Goal: Task Accomplishment & Management: Manage account settings

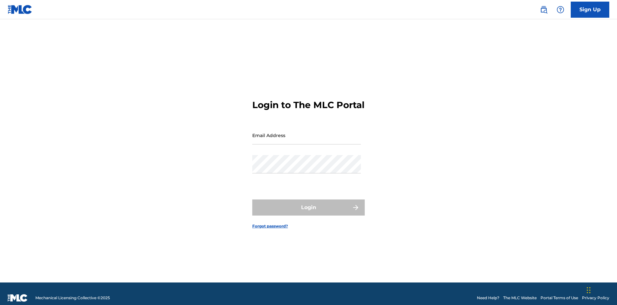
scroll to position [8, 0]
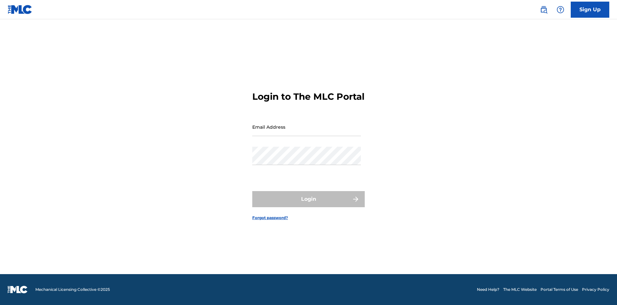
click at [307, 132] on input "Email Address" at bounding box center [306, 127] width 109 height 18
type input "Duke.McTesterson@gmail.com"
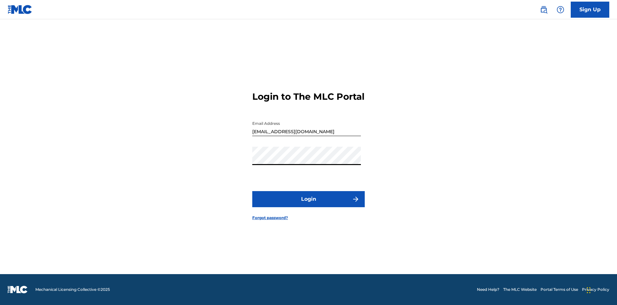
click at [309, 205] on button "Login" at bounding box center [308, 199] width 113 height 16
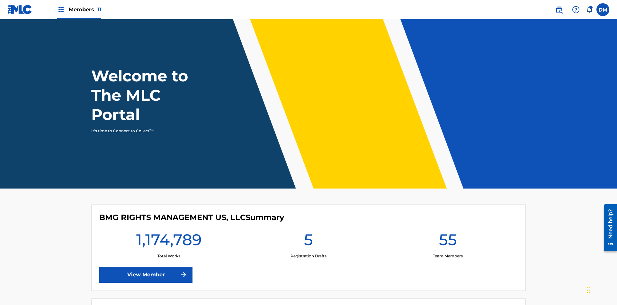
scroll to position [28, 0]
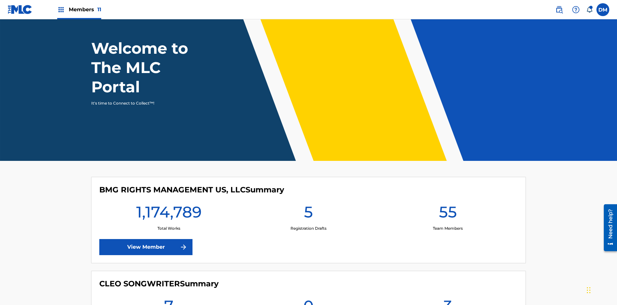
click at [79, 9] on span "Members 11" at bounding box center [85, 9] width 32 height 7
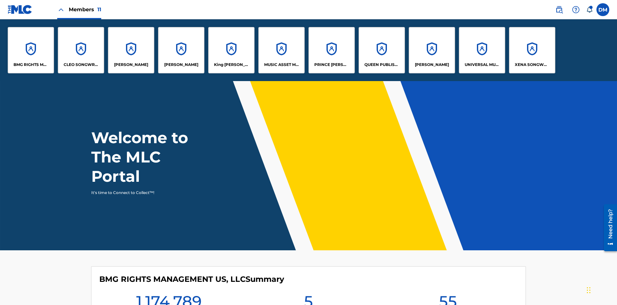
click at [332, 65] on p "PRINCE [PERSON_NAME]" at bounding box center [331, 65] width 35 height 6
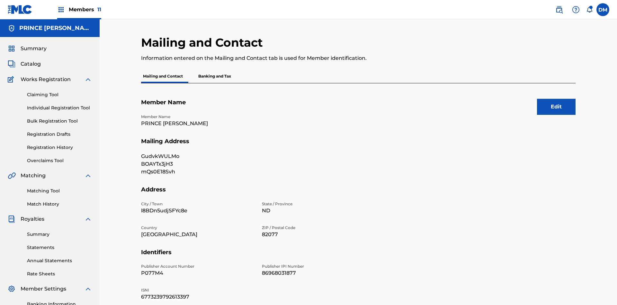
click at [557, 99] on button "Edit" at bounding box center [556, 107] width 39 height 16
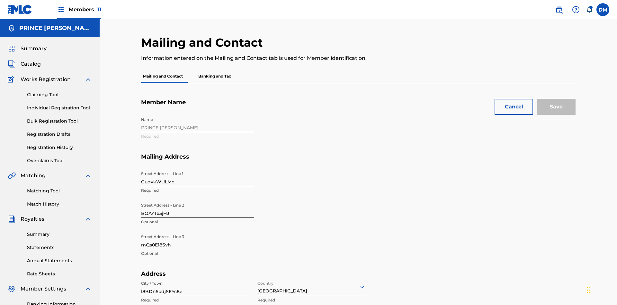
scroll to position [60, 0]
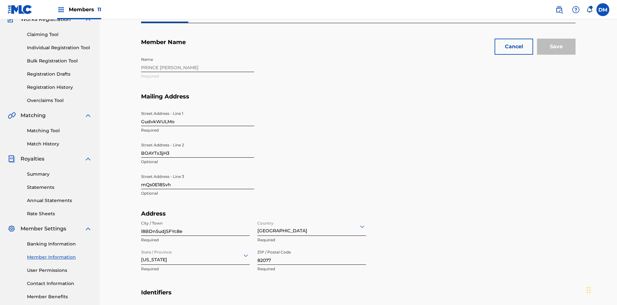
click at [198, 108] on input "GudvkWULMo" at bounding box center [197, 117] width 113 height 18
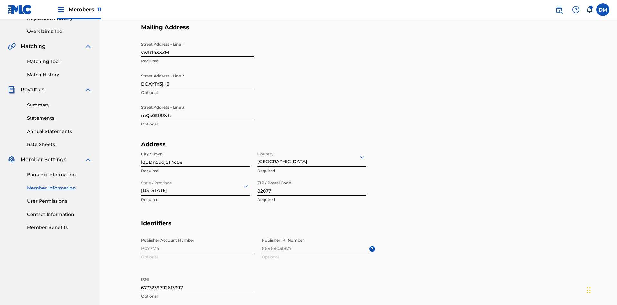
type input "vwTrl4XXZM"
click at [198, 70] on input "BOAYTx3jH3" at bounding box center [197, 79] width 113 height 18
type input "Rfd4yHSKYs"
click at [198, 102] on input "mQs0E18Svh" at bounding box center [197, 111] width 113 height 18
type input "VGmhRXIYkv"
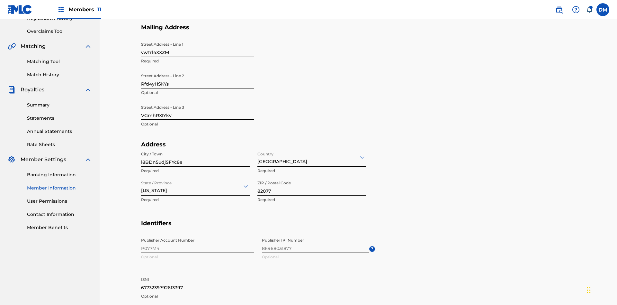
click at [195, 148] on input "l8BDn5udjSFYc8e" at bounding box center [195, 157] width 109 height 18
type input "OZRjiUk2gvfBQHN"
click at [258, 154] on input "Country" at bounding box center [258, 157] width 1 height 7
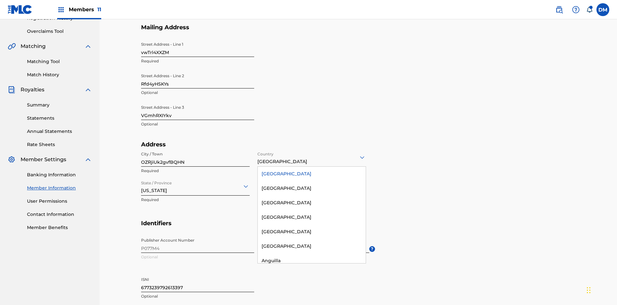
click at [312, 167] on div "[GEOGRAPHIC_DATA]" at bounding box center [312, 174] width 108 height 14
click at [141, 183] on input "State / Province" at bounding box center [141, 186] width 1 height 7
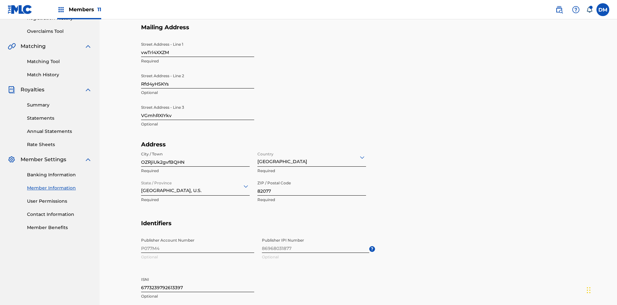
click at [312, 177] on input "82077" at bounding box center [312, 186] width 109 height 18
type input "01050"
click at [198, 274] on input "6773239792613397" at bounding box center [197, 283] width 113 height 18
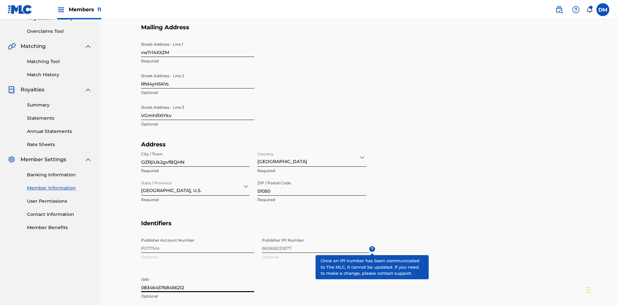
type input "0834645768456212"
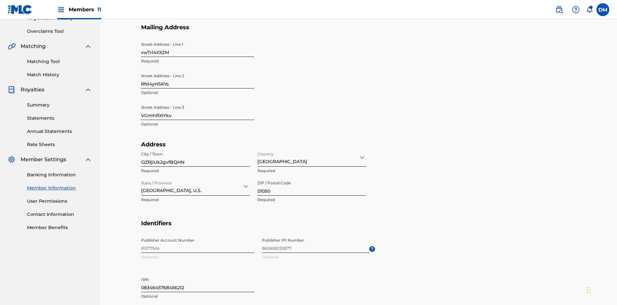
type input "213"
type input "9906573"
